Goal: Register for event/course

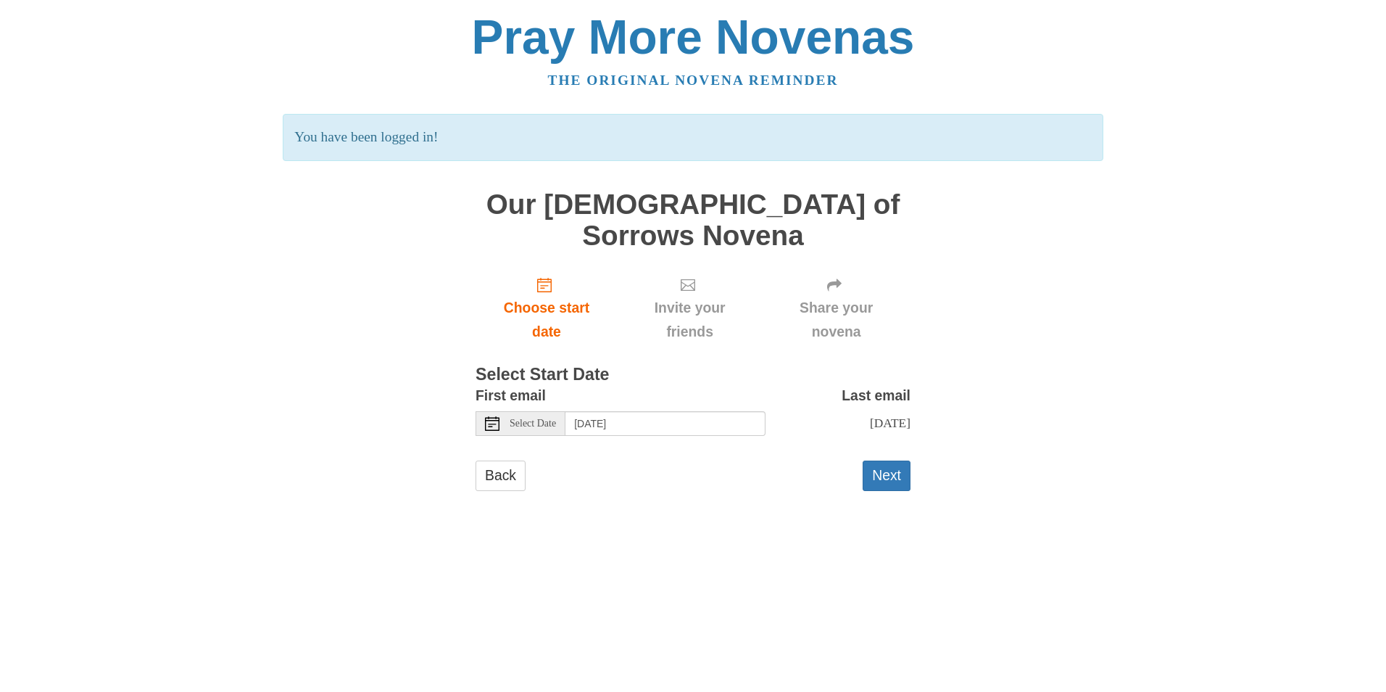
click at [556, 418] on span "Select Date" at bounding box center [533, 423] width 46 height 10
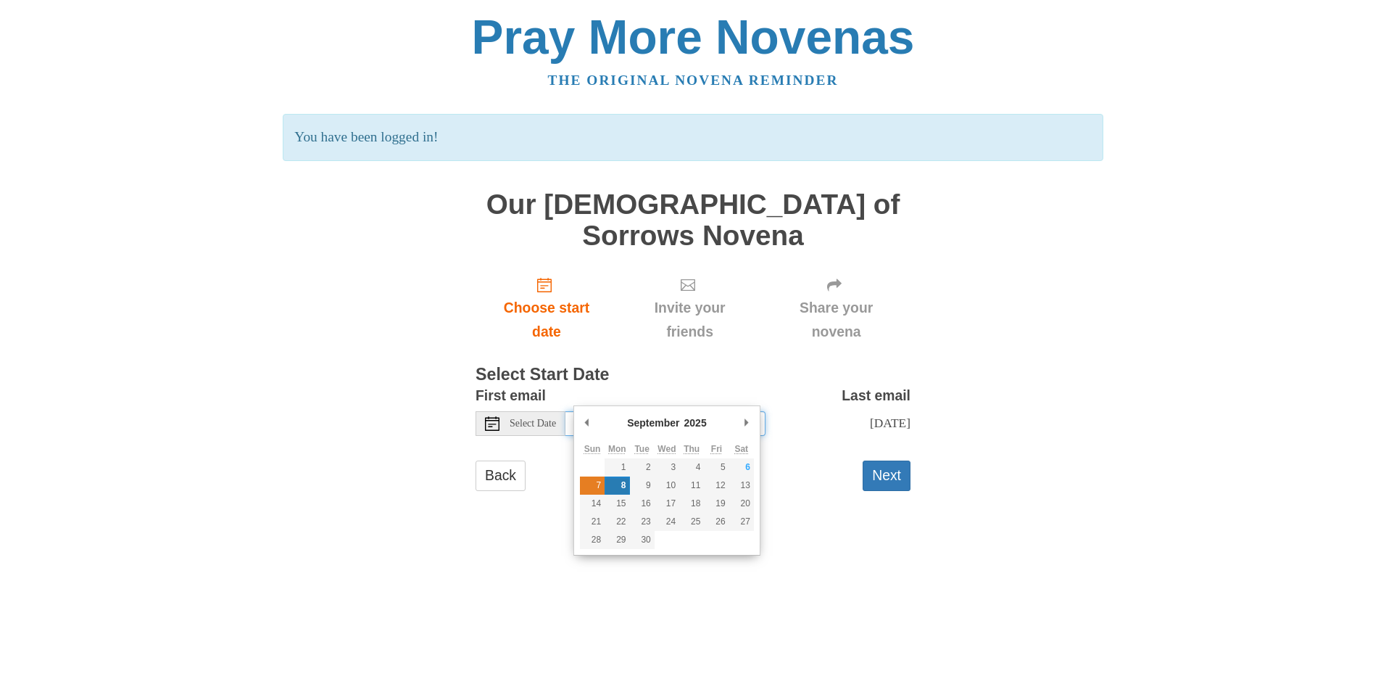
type input "[DATE]"
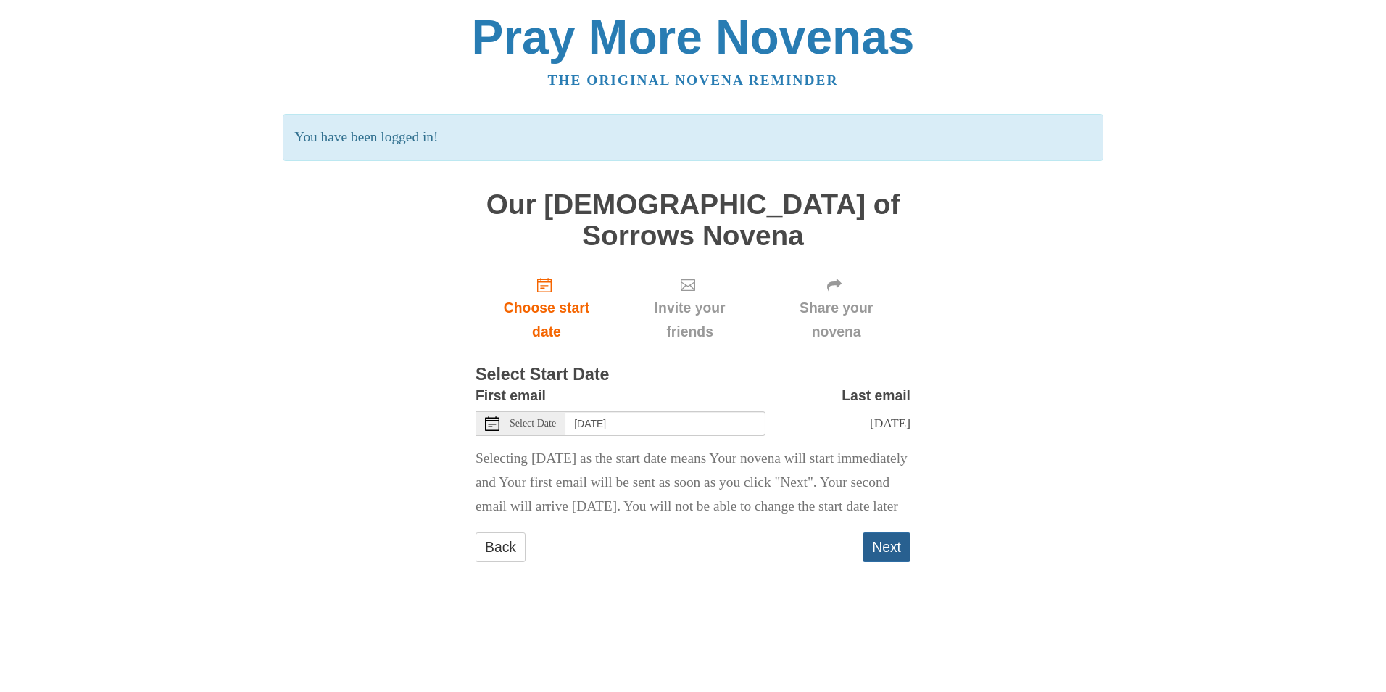
click at [881, 547] on button "Next" at bounding box center [887, 547] width 48 height 30
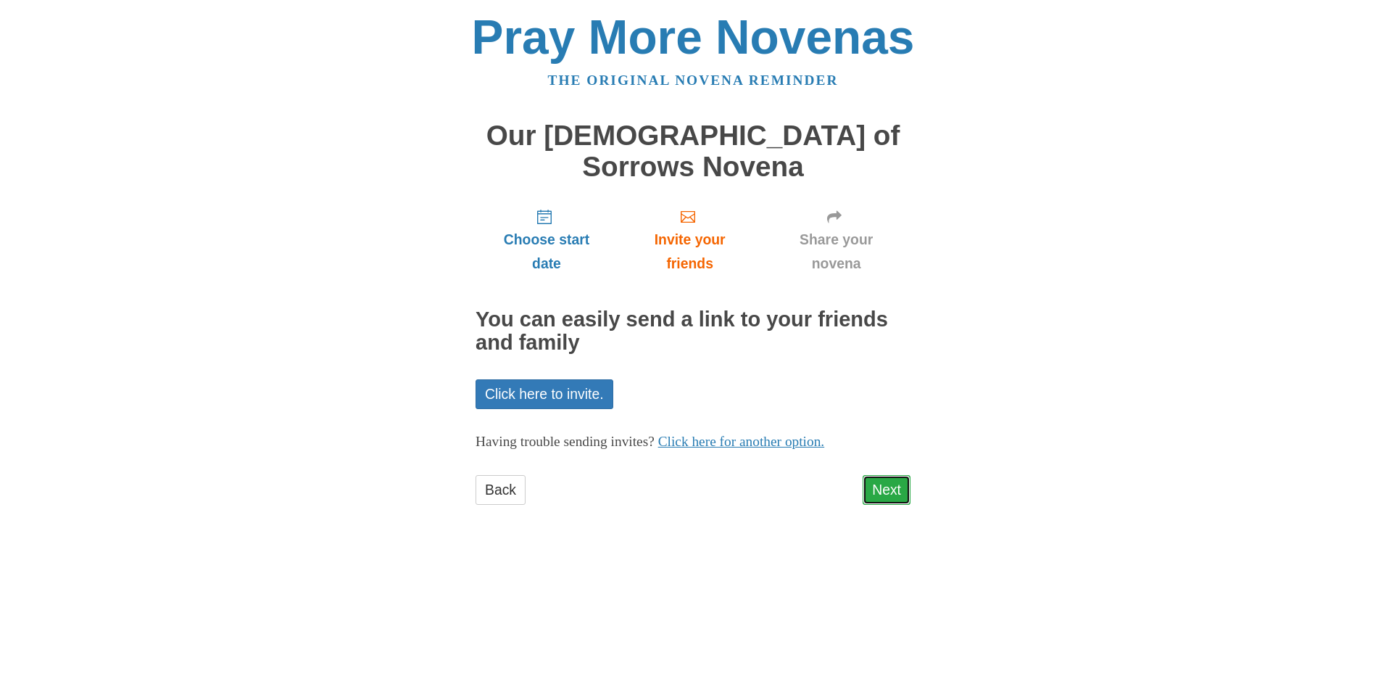
click at [875, 475] on link "Next" at bounding box center [887, 490] width 48 height 30
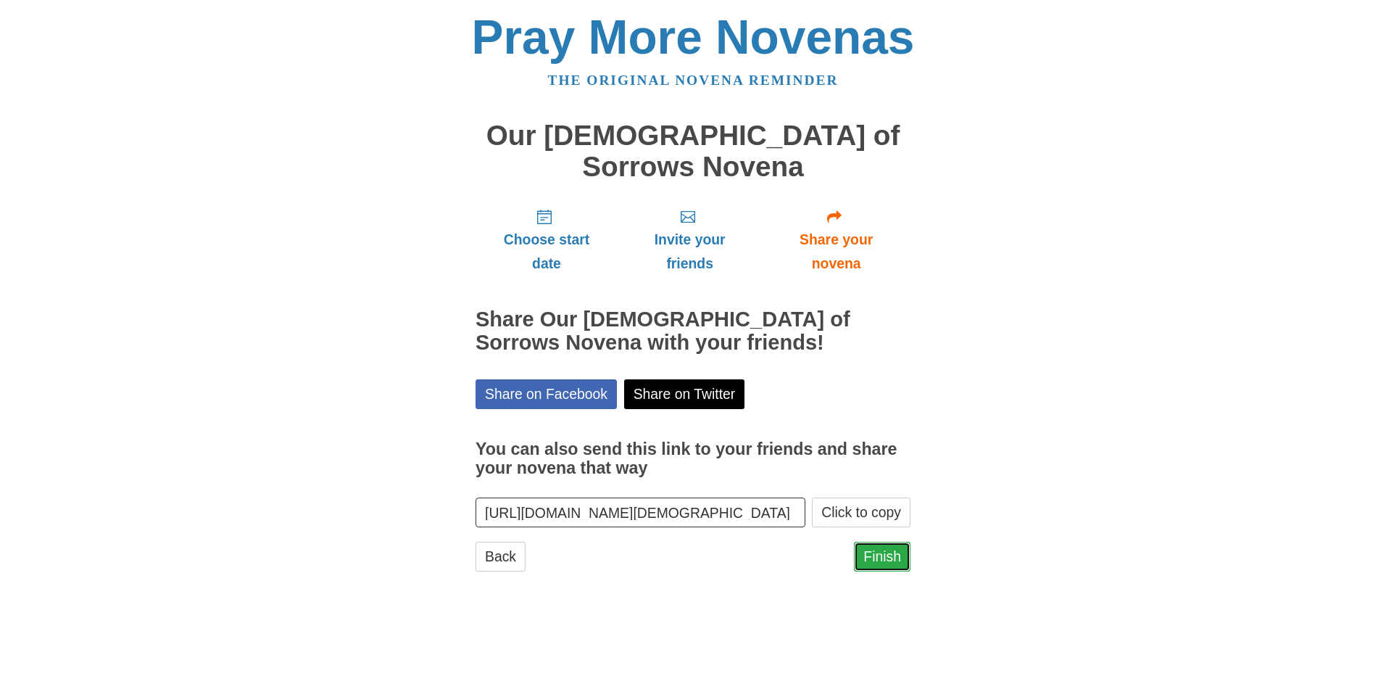
click at [856, 541] on link "Finish" at bounding box center [882, 556] width 57 height 30
